Goal: Information Seeking & Learning: Find specific fact

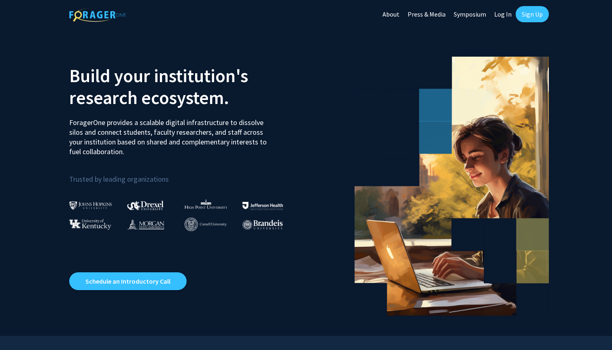
click at [535, 16] on link "Sign Up" at bounding box center [532, 14] width 33 height 16
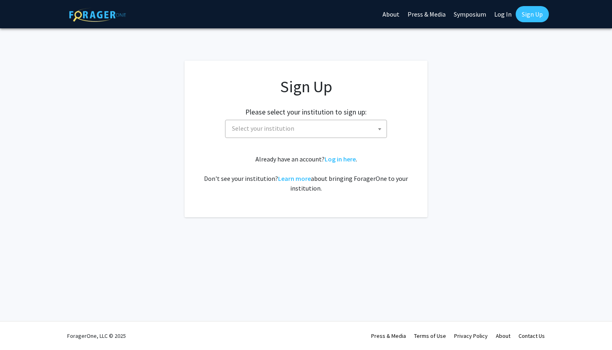
click at [503, 15] on link "Log In" at bounding box center [503, 14] width 26 height 28
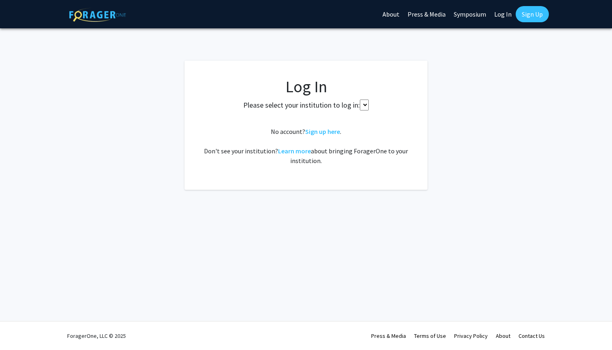
select select
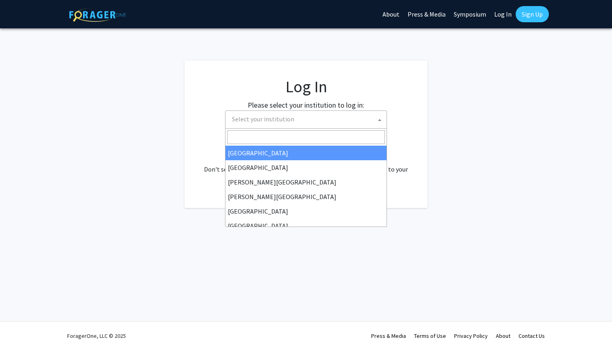
click at [328, 116] on span "Select your institution" at bounding box center [308, 119] width 158 height 17
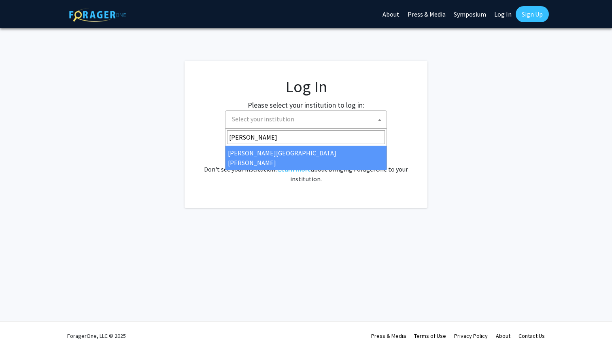
type input "[PERSON_NAME]"
select select "1"
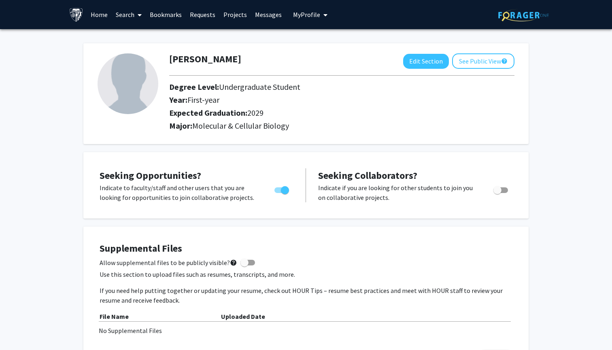
click at [135, 17] on span at bounding box center [137, 15] width 7 height 28
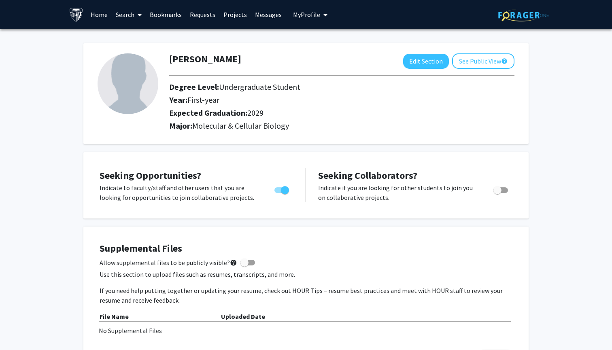
click at [228, 11] on link "Projects" at bounding box center [235, 14] width 32 height 28
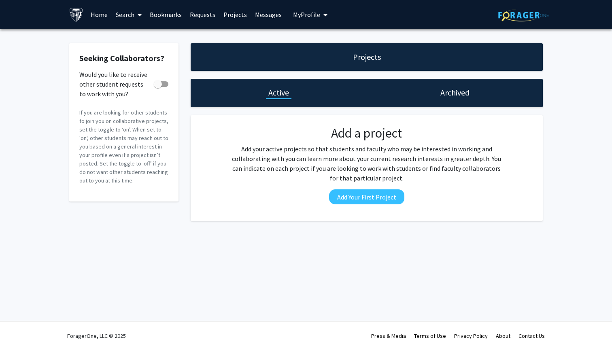
click at [129, 15] on link "Search" at bounding box center [129, 14] width 34 height 28
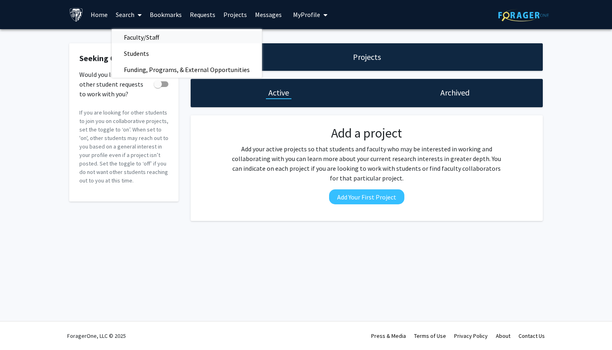
click at [155, 41] on span "Faculty/Staff" at bounding box center [142, 37] width 60 height 16
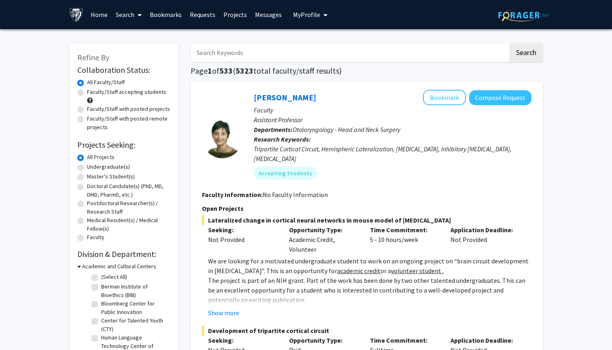
click at [261, 58] on input "Search Keywords" at bounding box center [350, 52] width 318 height 19
type input "cardiology"
click at [526, 54] on button "Search" at bounding box center [526, 52] width 33 height 19
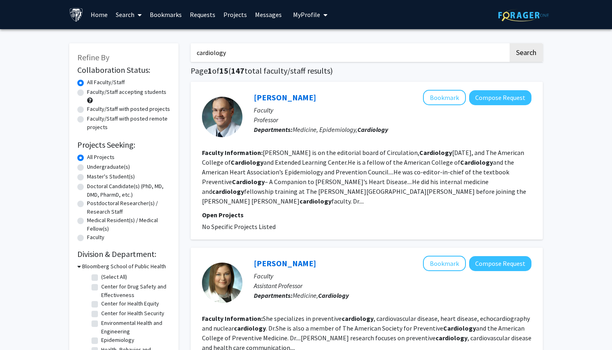
click at [87, 95] on label "Faculty/Staff accepting students" at bounding box center [126, 92] width 79 height 9
click at [87, 93] on input "Faculty/Staff accepting students" at bounding box center [89, 90] width 5 height 5
radio input "true"
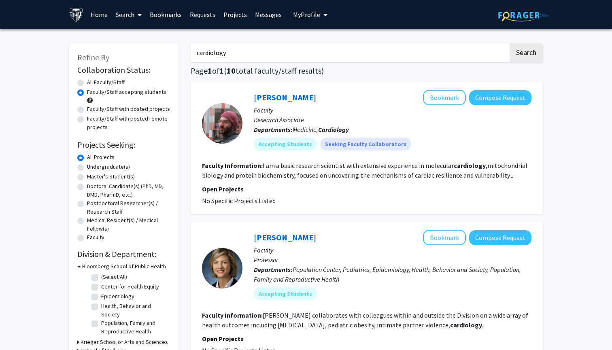
click at [272, 61] on input "cardiology" at bounding box center [350, 52] width 318 height 19
type input "c"
type input "thoracic"
click at [526, 54] on button "Search" at bounding box center [526, 52] width 33 height 19
radio input "true"
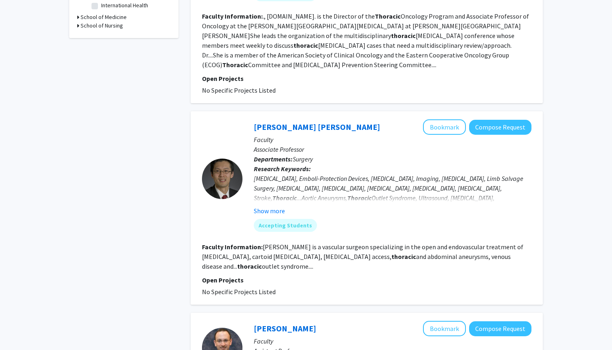
scroll to position [366, 0]
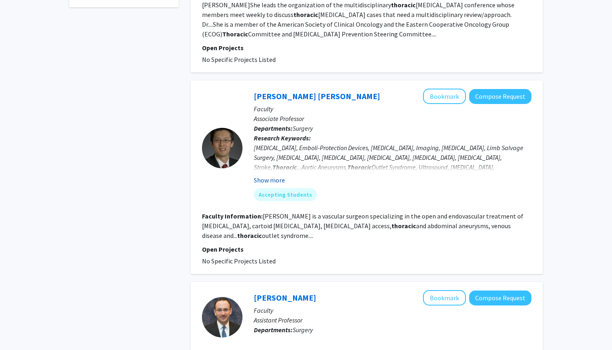
click at [270, 175] on button "Show more" at bounding box center [269, 180] width 31 height 10
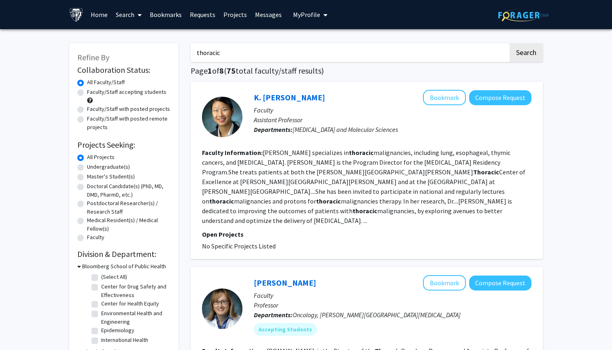
scroll to position [0, 0]
drag, startPoint x: 278, startPoint y: 55, endPoint x: 106, endPoint y: 48, distance: 171.8
type input "Stephen C"
click at [526, 54] on button "Search" at bounding box center [526, 52] width 33 height 19
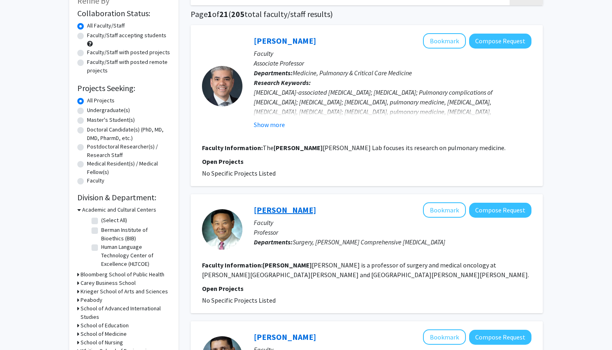
scroll to position [90, 0]
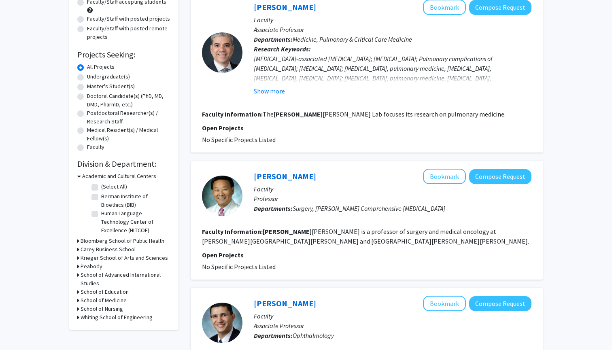
click at [265, 177] on link "Stephen Yang" at bounding box center [285, 176] width 62 height 10
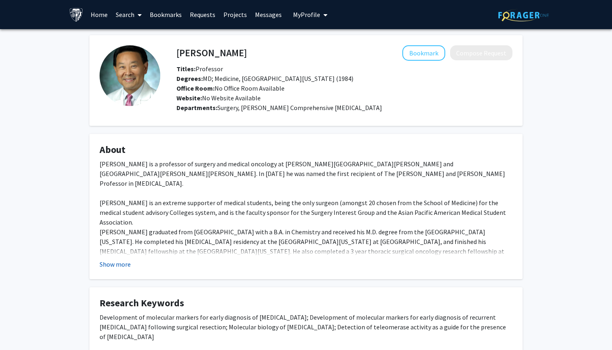
drag, startPoint x: 425, startPoint y: 102, endPoint x: 116, endPoint y: 264, distance: 348.8
click at [116, 264] on button "Show more" at bounding box center [115, 264] width 31 height 10
